Goal: Transaction & Acquisition: Download file/media

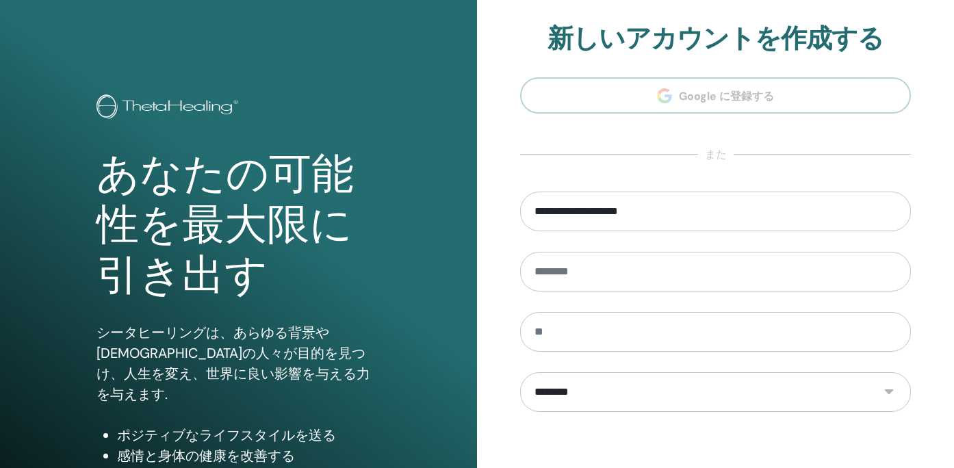
type input "**********"
click at [505, 237] on div "**********" at bounding box center [715, 328] width 477 height 657
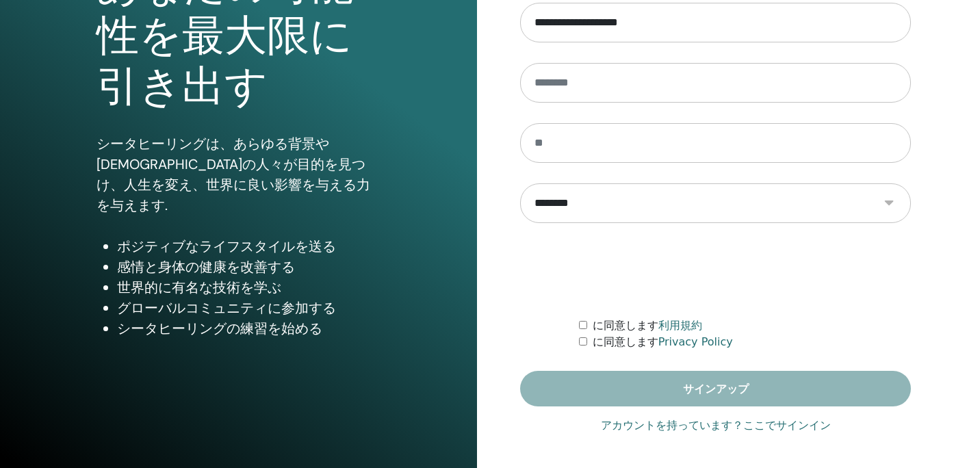
scroll to position [189, 0]
click at [797, 426] on link "アカウントを持っています？ここでサインイン" at bounding box center [716, 425] width 230 height 16
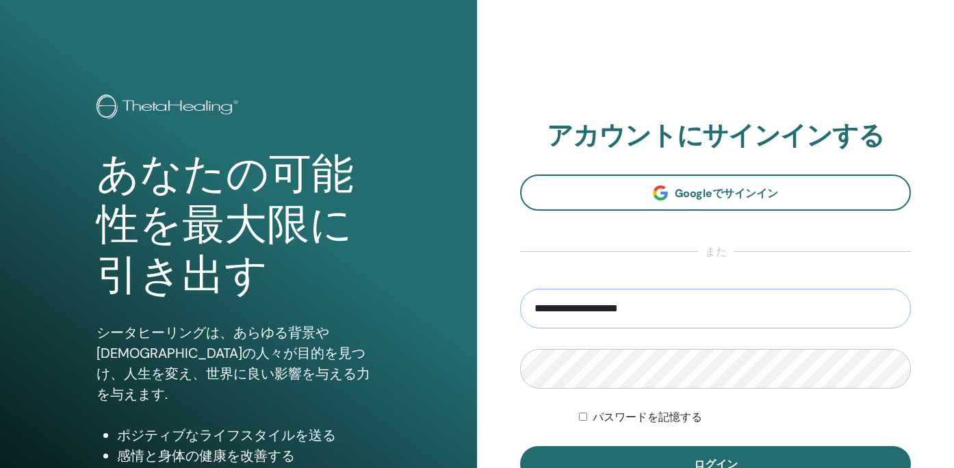
type input "**********"
click at [715, 464] on button "ログイン" at bounding box center [715, 464] width 391 height 36
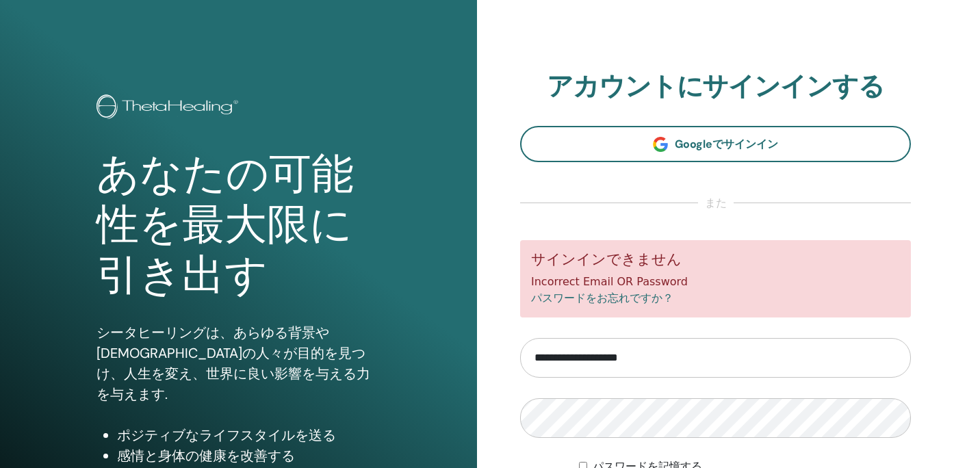
click at [723, 438] on form "**********" at bounding box center [715, 385] width 391 height 291
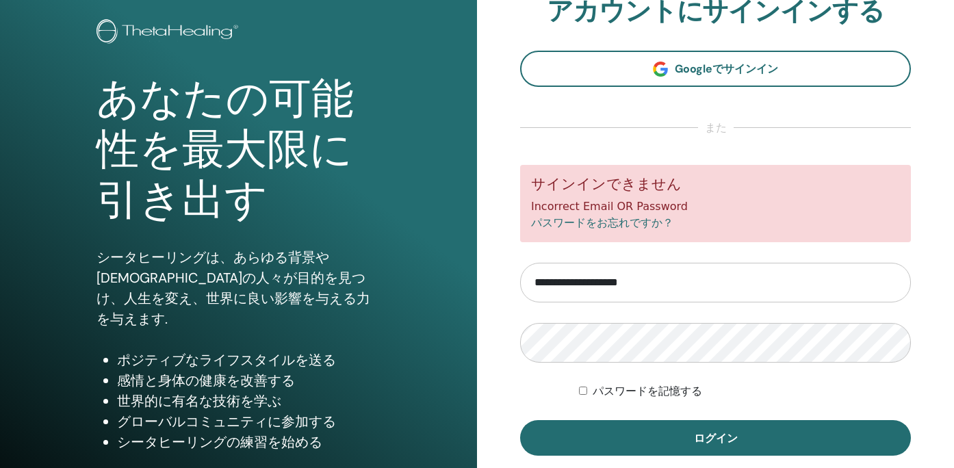
scroll to position [110, 0]
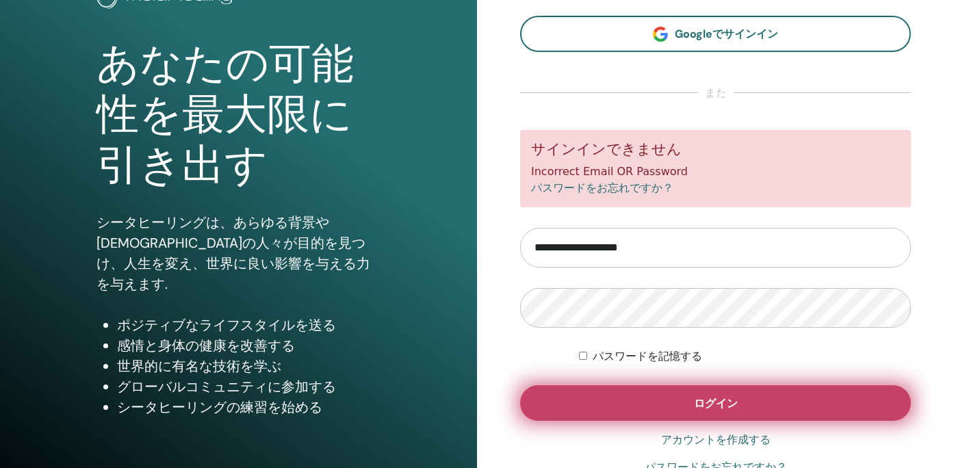
click at [729, 394] on button "ログイン" at bounding box center [715, 403] width 391 height 36
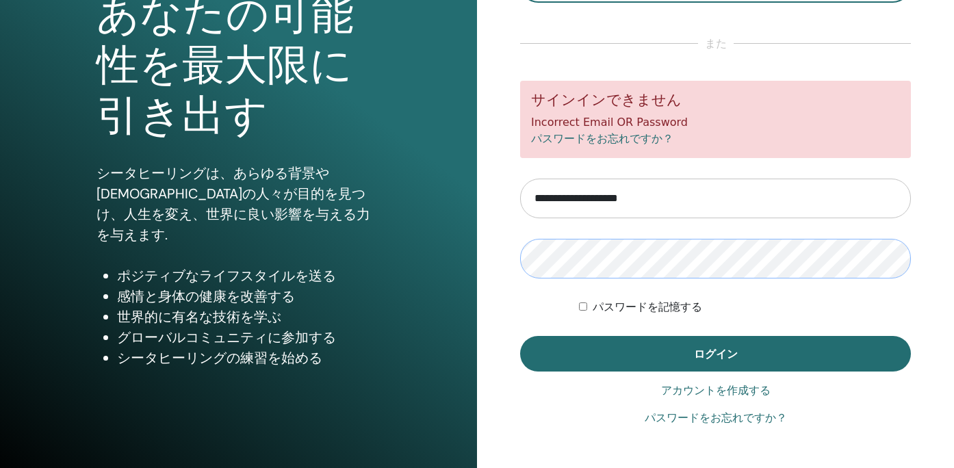
scroll to position [163, 0]
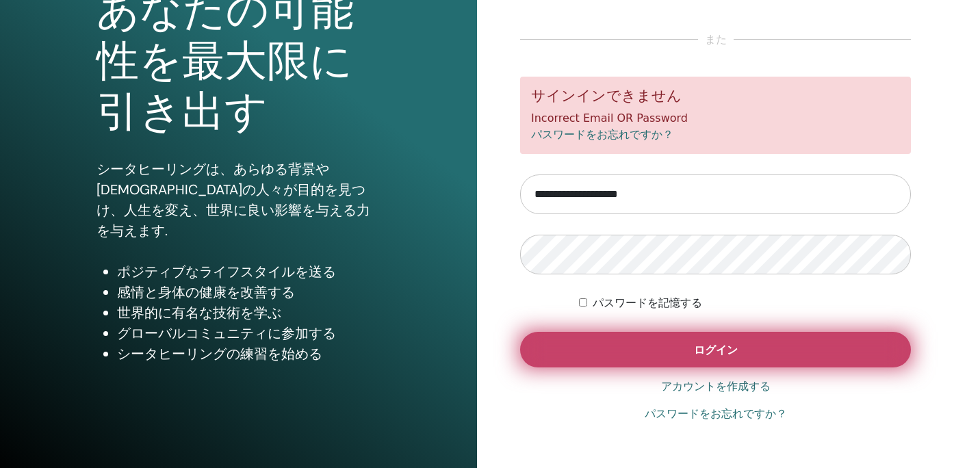
click at [740, 348] on button "ログイン" at bounding box center [715, 350] width 391 height 36
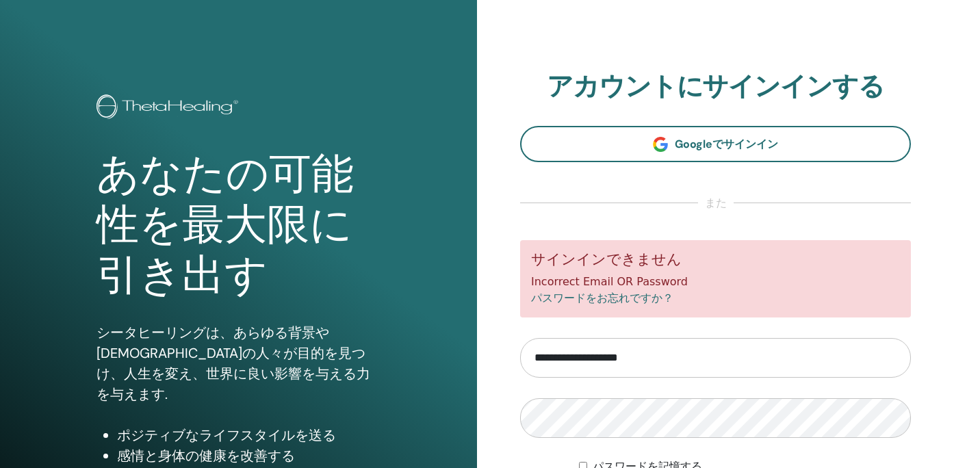
click at [843, 441] on form "**********" at bounding box center [715, 385] width 391 height 291
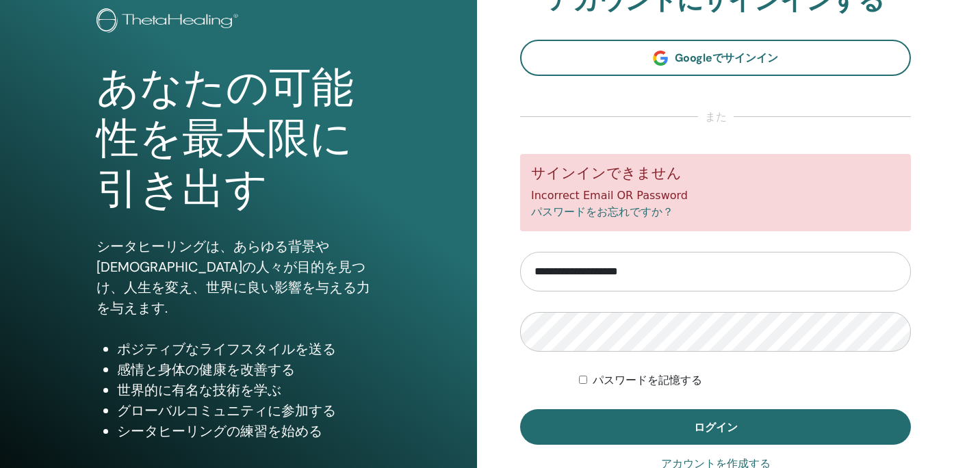
scroll to position [128, 0]
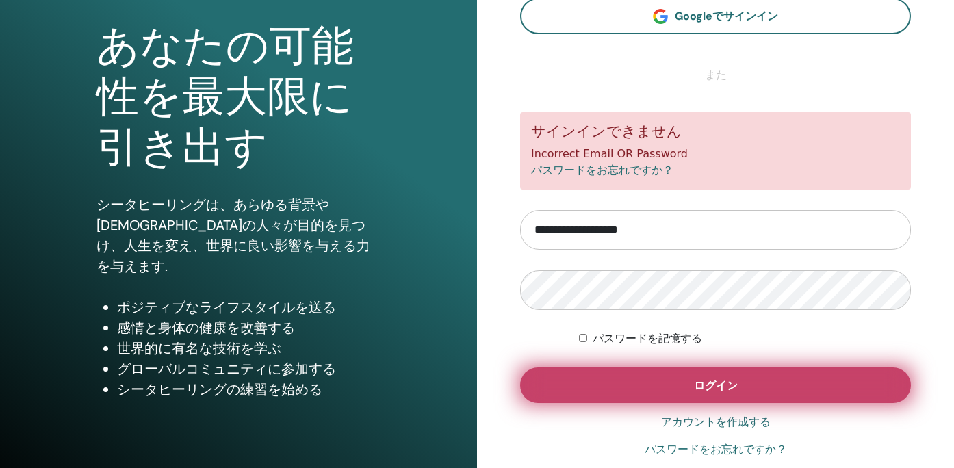
click at [791, 384] on button "ログイン" at bounding box center [715, 385] width 391 height 36
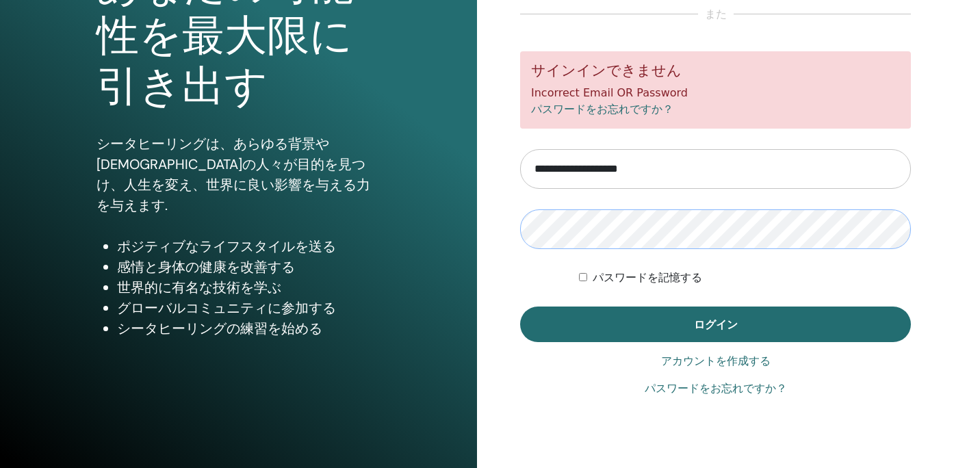
scroll to position [189, 0]
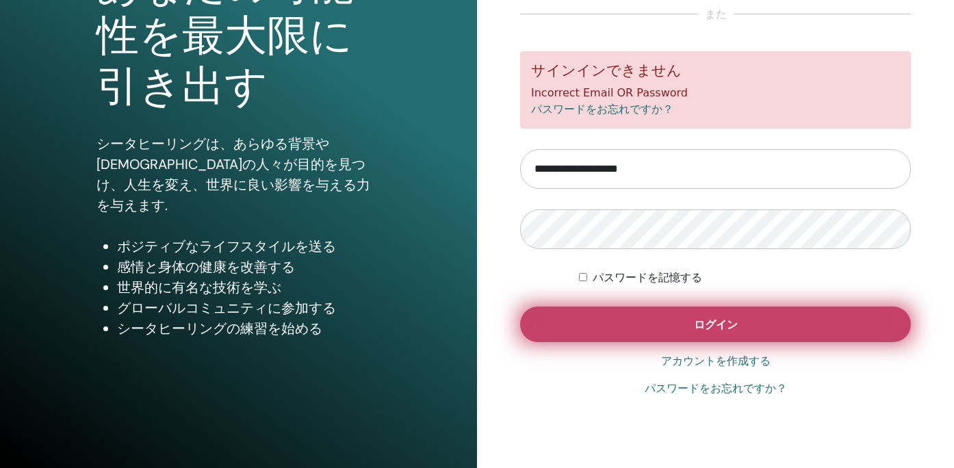
click at [731, 327] on span "ログイン" at bounding box center [716, 324] width 44 height 14
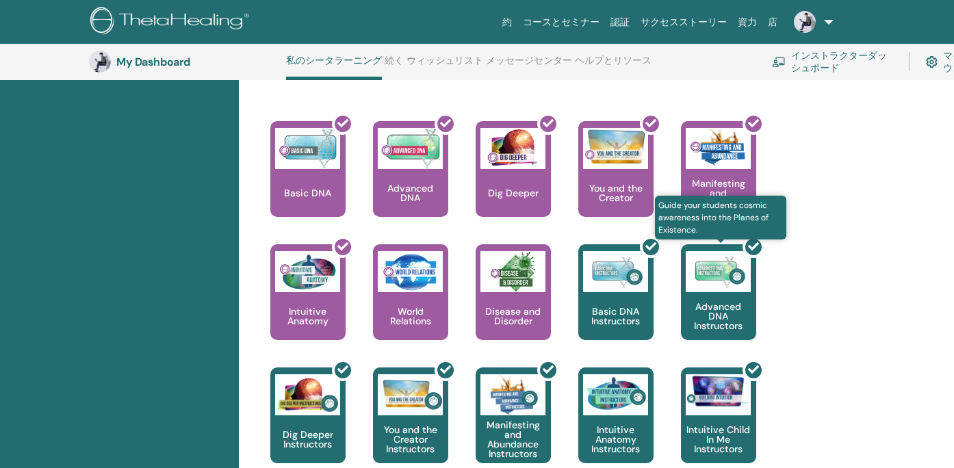
scroll to position [577, 0]
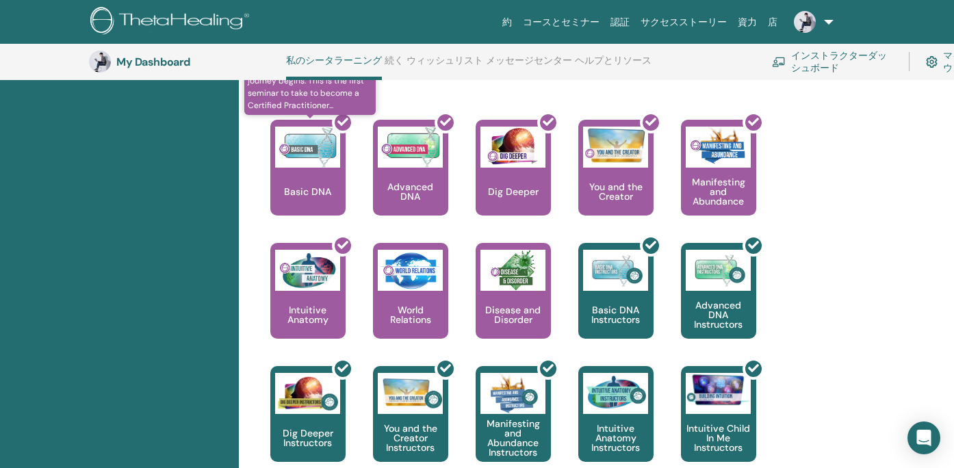
click at [313, 172] on div at bounding box center [315, 173] width 75 height 123
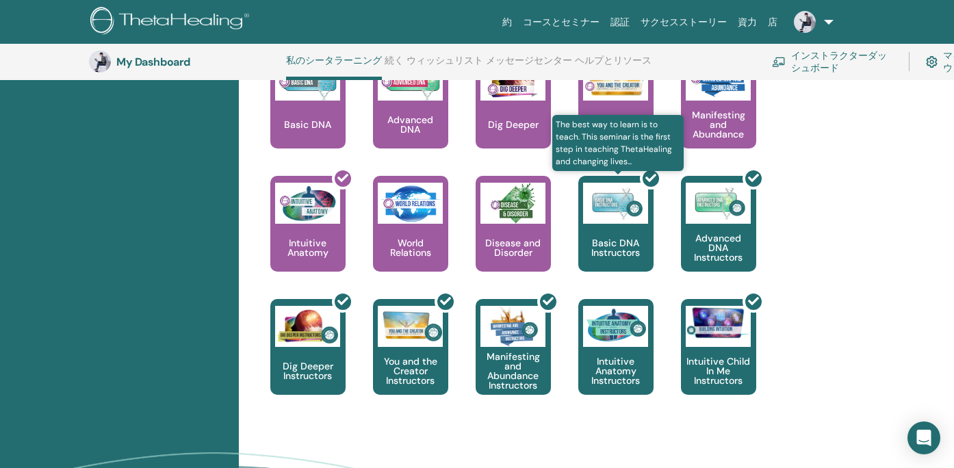
scroll to position [618, 0]
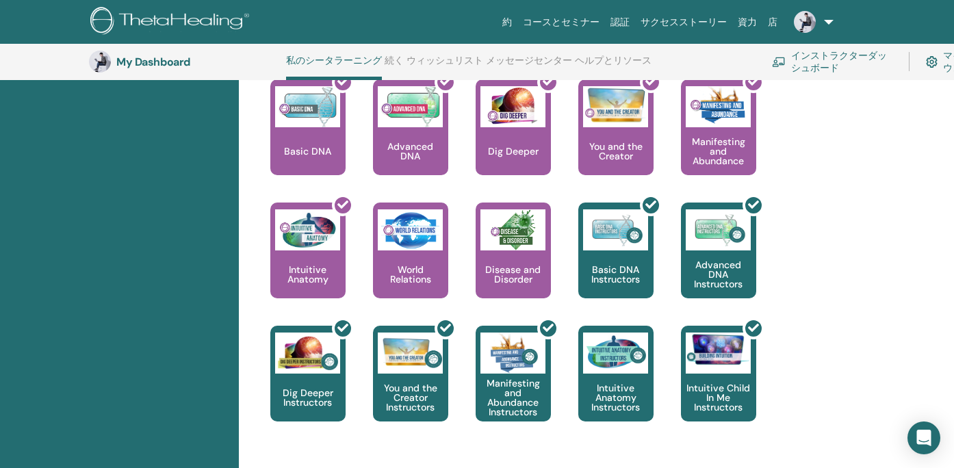
click at [330, 166] on div at bounding box center [315, 132] width 75 height 123
click at [482, 47] on div "コースをクリックして、利用可能なセミナーを検索してください" at bounding box center [559, 32] width 510 height 27
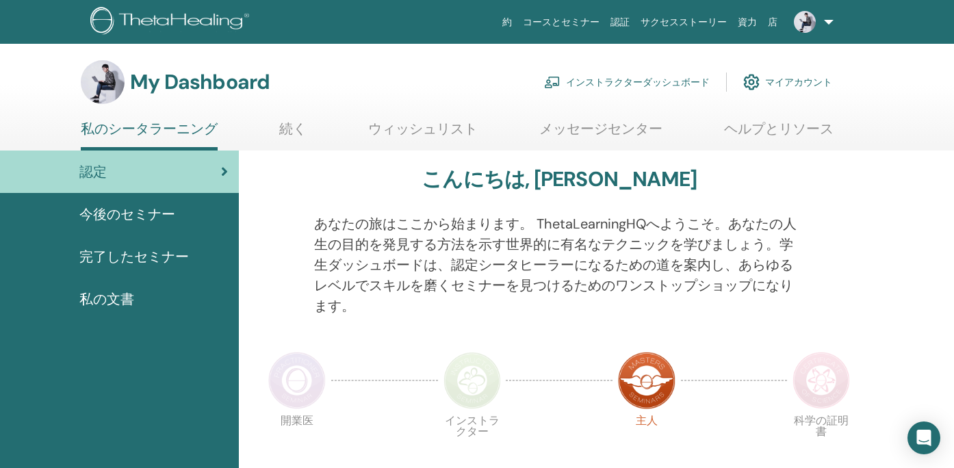
click at [299, 381] on img at bounding box center [296, 380] width 57 height 57
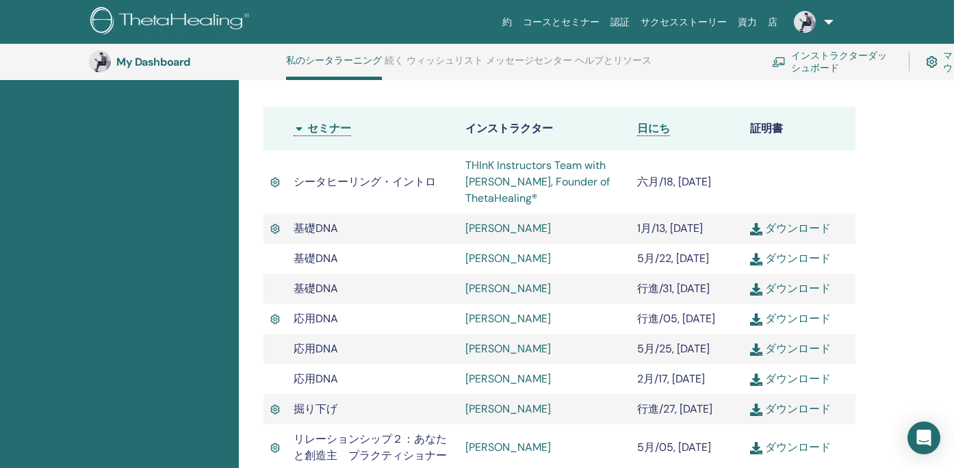
scroll to position [404, 0]
drag, startPoint x: 713, startPoint y: 157, endPoint x: 636, endPoint y: 159, distance: 76.6
click at [636, 159] on td "六月/18, [DATE]" at bounding box center [686, 181] width 112 height 63
click at [622, 177] on td "THInK Instructors Team with [PERSON_NAME], Founder of ThetaHealing®" at bounding box center [544, 181] width 172 height 63
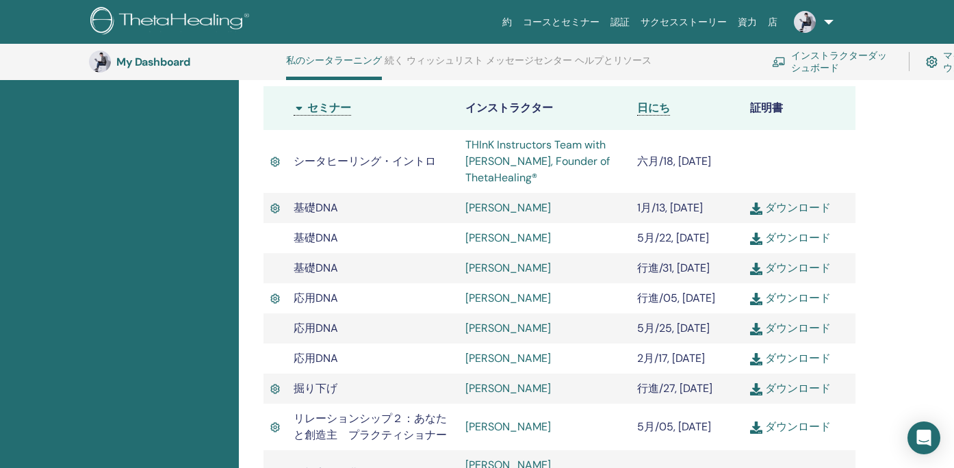
scroll to position [427, 0]
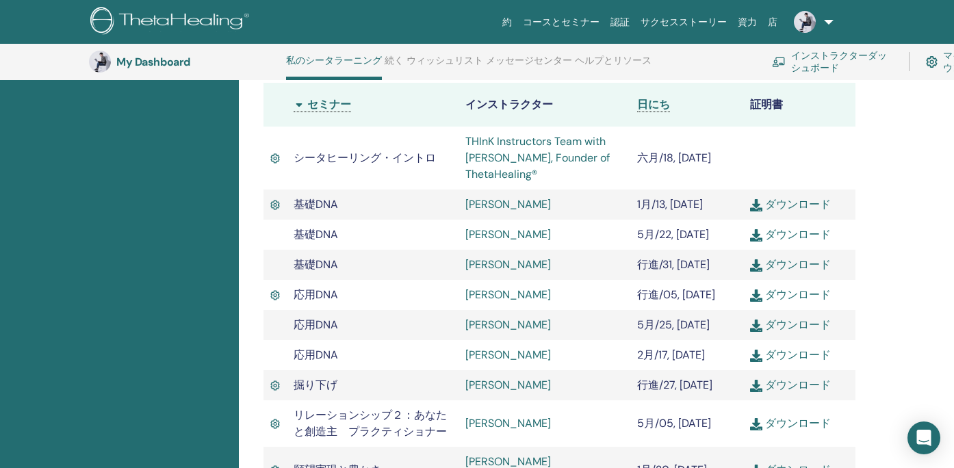
click at [697, 189] on td "1月/13, [DATE]" at bounding box center [686, 204] width 112 height 30
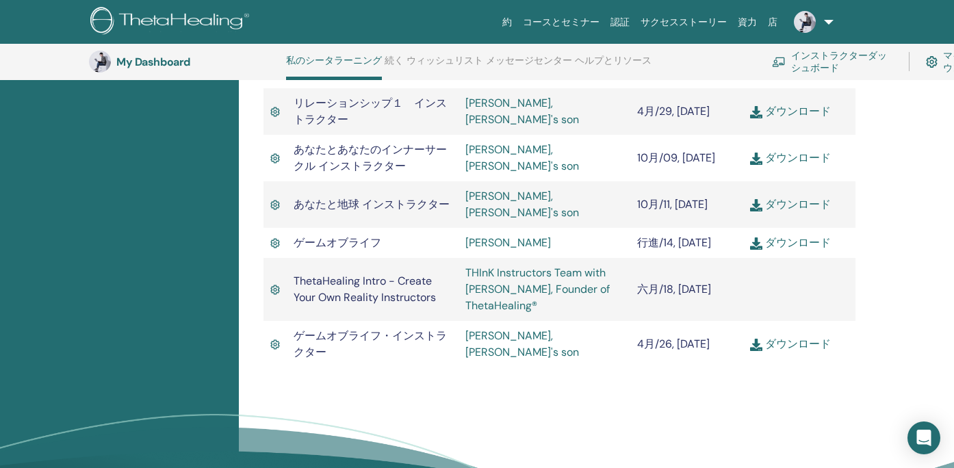
scroll to position [1445, 0]
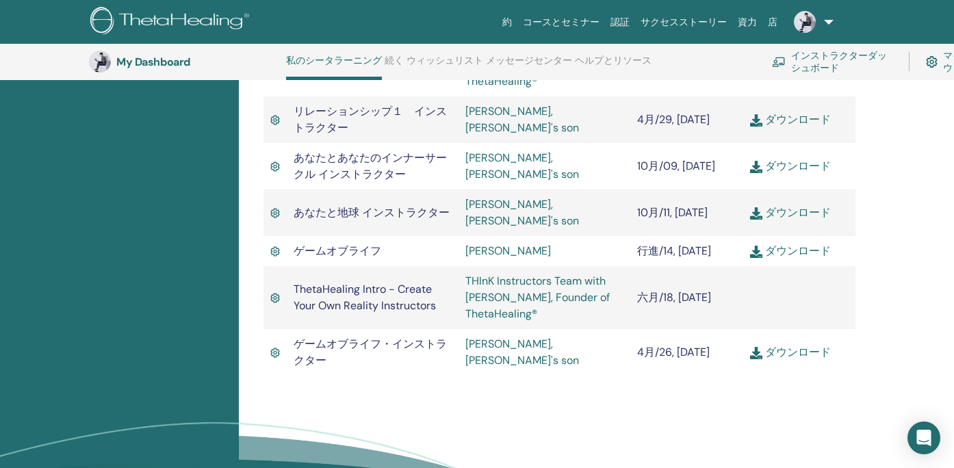
click at [775, 345] on link "ダウンロード" at bounding box center [790, 352] width 81 height 14
drag, startPoint x: 947, startPoint y: 386, endPoint x: 213, endPoint y: 299, distance: 738.5
drag, startPoint x: 707, startPoint y: 296, endPoint x: 294, endPoint y: 185, distance: 427.3
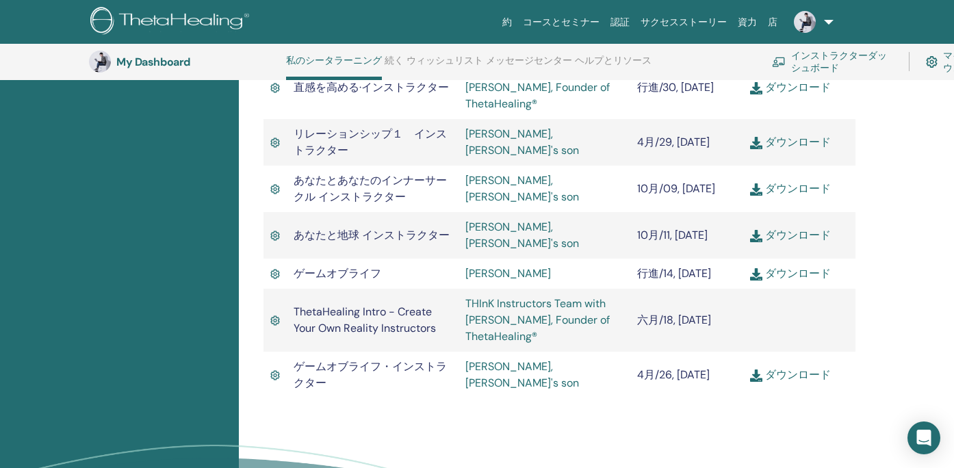
scroll to position [1415, 0]
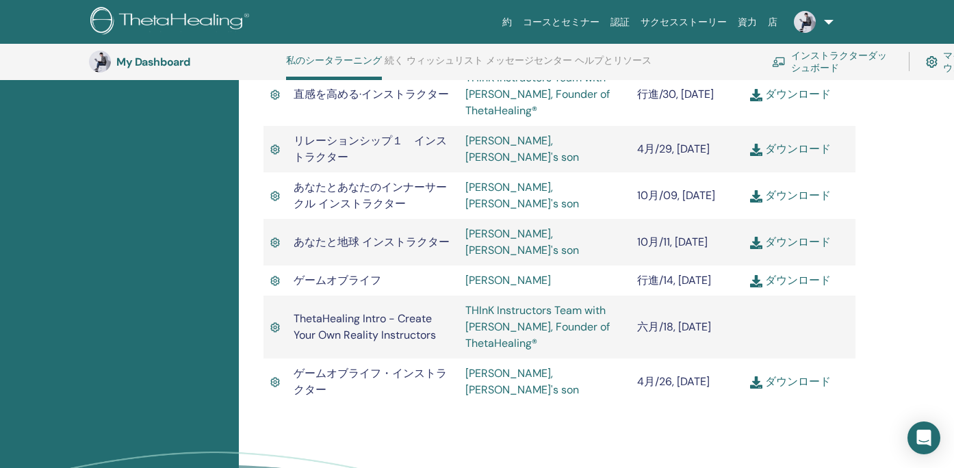
drag, startPoint x: 729, startPoint y: 326, endPoint x: 475, endPoint y: 109, distance: 334.8
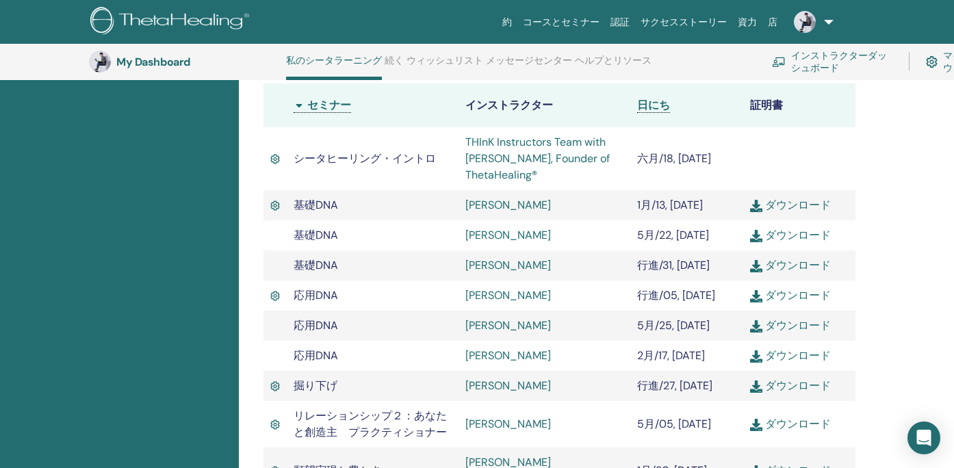
scroll to position [427, 0]
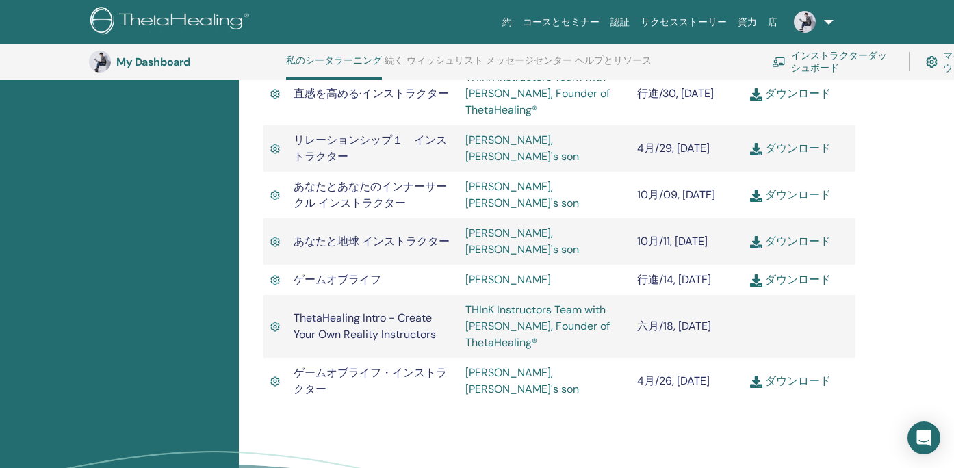
scroll to position [1449, 0]
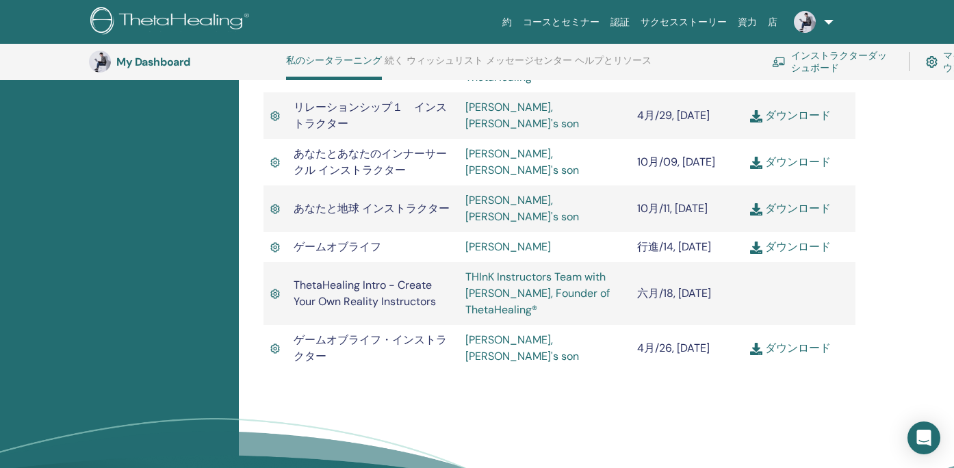
drag, startPoint x: 267, startPoint y: 131, endPoint x: 842, endPoint y: 287, distance: 596.1
copy tbody "loremips・dolo SITaM Consectetur Adip elit Seddoe Tempor, Incidid ut LaborEetdol…"
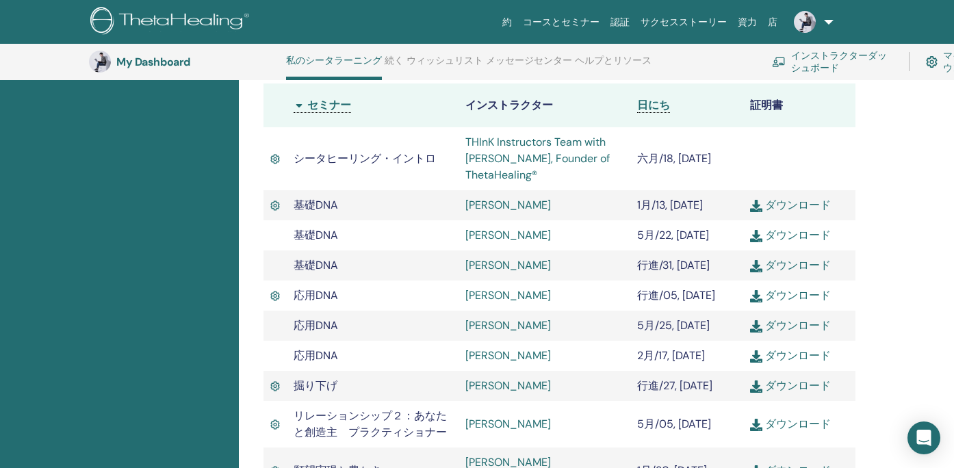
scroll to position [419, 0]
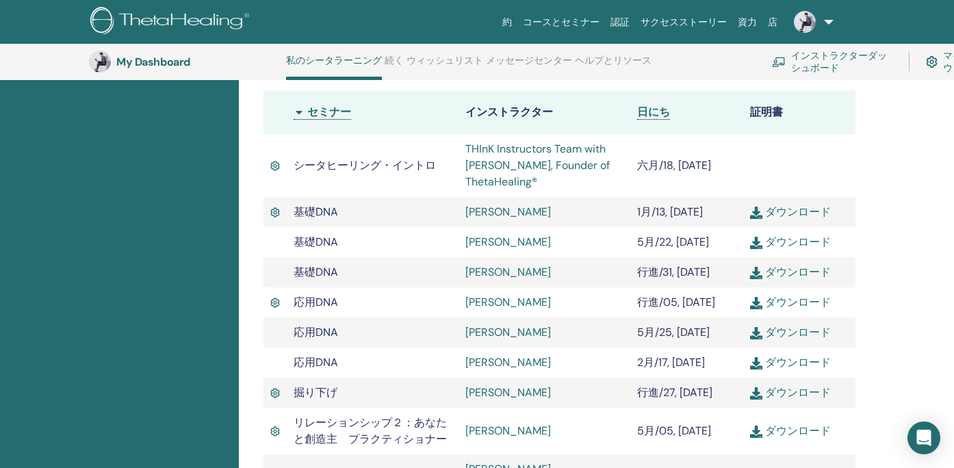
click at [813, 265] on link "ダウンロード" at bounding box center [790, 272] width 81 height 14
click at [751, 267] on img at bounding box center [756, 273] width 12 height 12
click at [308, 134] on td "シータヒーリング・イントロ" at bounding box center [373, 165] width 172 height 63
click at [770, 265] on link "ダウンロード" at bounding box center [790, 272] width 81 height 14
click at [313, 134] on td "シータヒーリング・イントロ" at bounding box center [373, 165] width 172 height 63
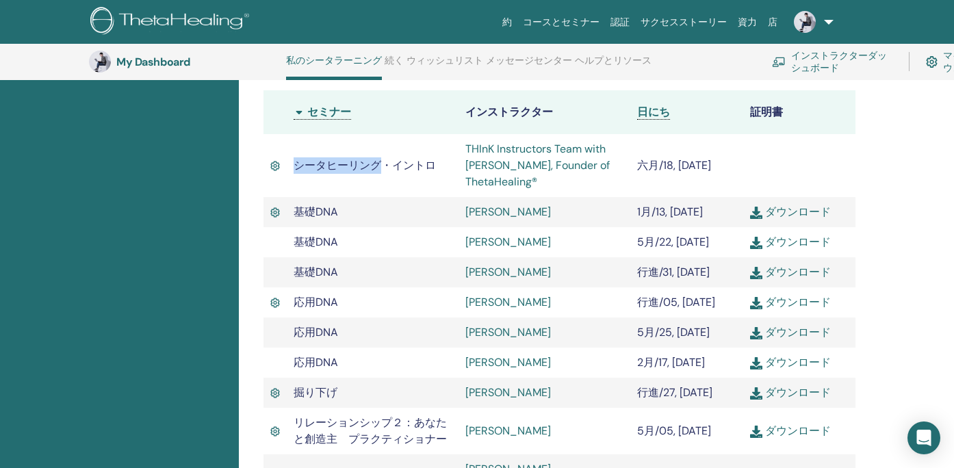
click at [809, 295] on link "ダウンロード" at bounding box center [790, 302] width 81 height 14
click at [594, 348] on td "[PERSON_NAME]" at bounding box center [544, 363] width 172 height 30
click at [814, 355] on link "ダウンロード" at bounding box center [790, 362] width 81 height 14
click at [324, 134] on td "シータヒーリング・イントロ" at bounding box center [373, 165] width 172 height 63
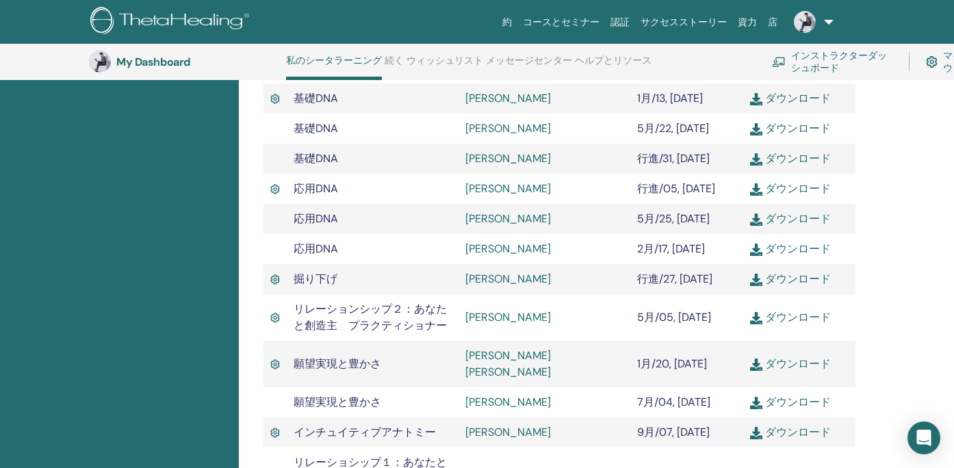
scroll to position [534, 0]
